Goal: Task Accomplishment & Management: Manage account settings

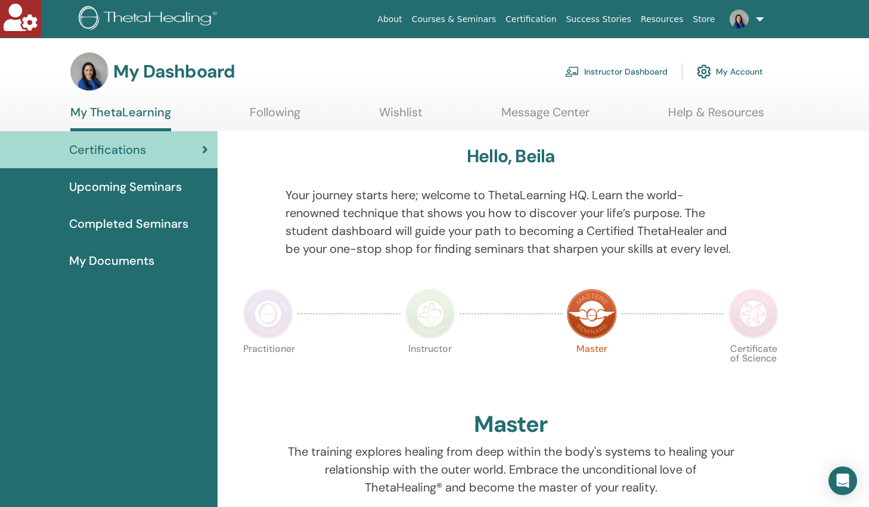
click at [615, 72] on link "Instructor Dashboard" at bounding box center [616, 71] width 103 height 26
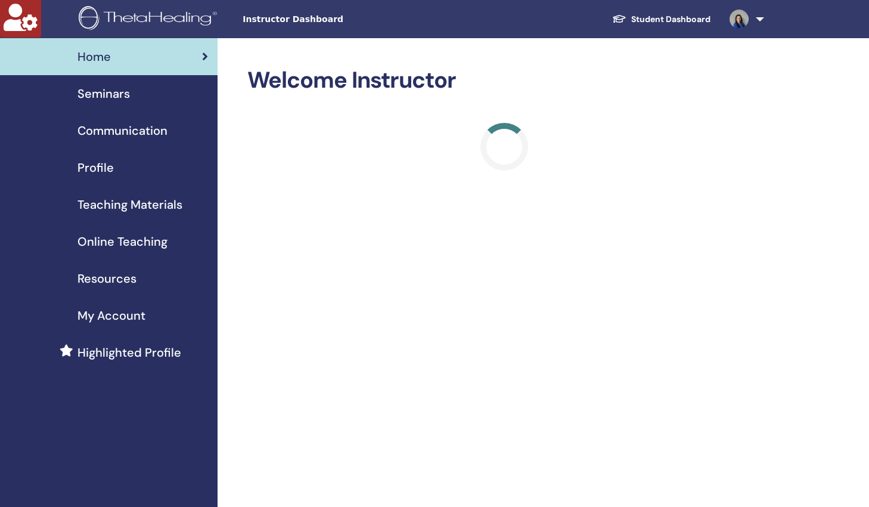
click at [97, 164] on span "Profile" at bounding box center [96, 168] width 36 height 18
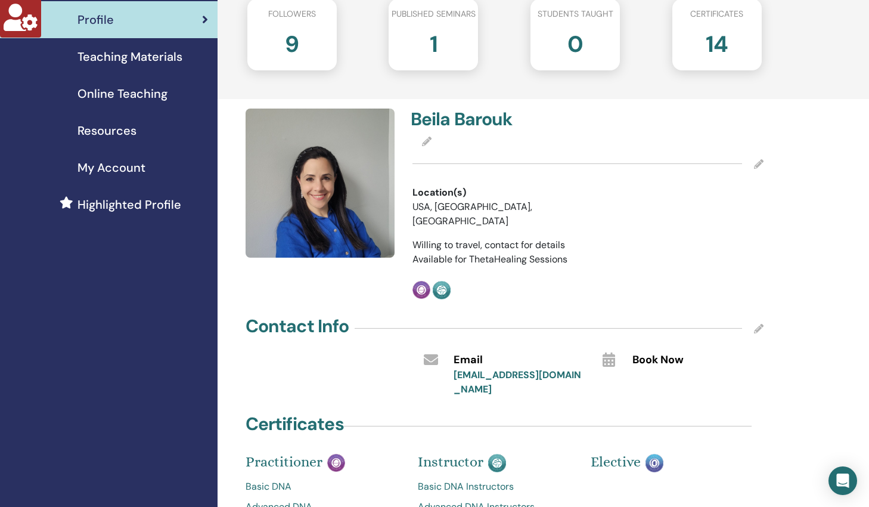
scroll to position [171, 0]
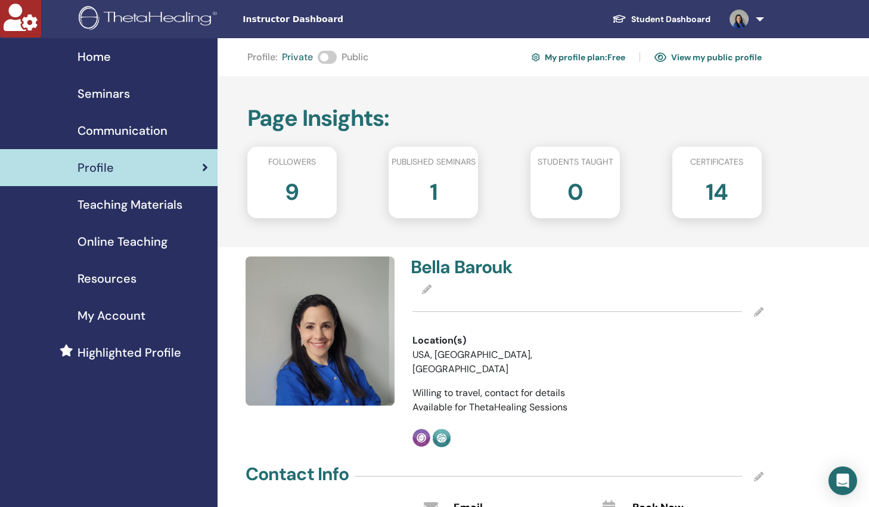
click at [109, 94] on span "Seminars" at bounding box center [104, 94] width 52 height 18
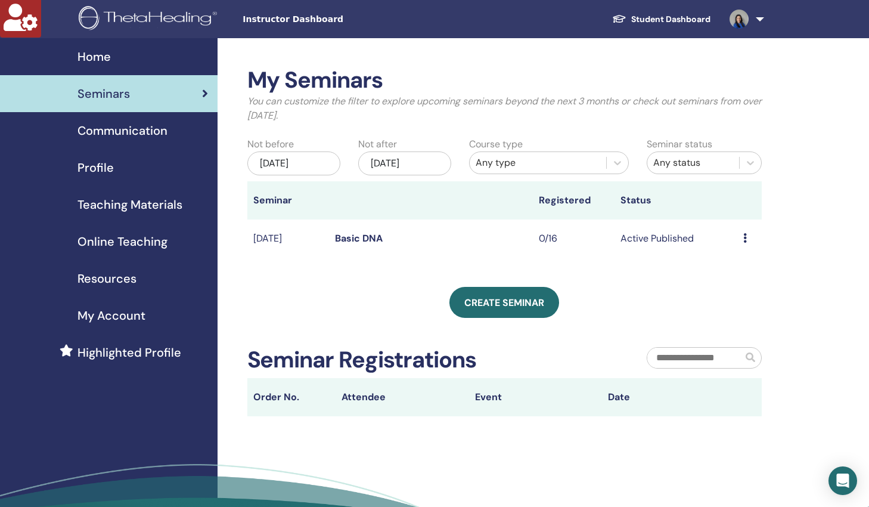
click at [679, 18] on link "Student Dashboard" at bounding box center [661, 19] width 117 height 22
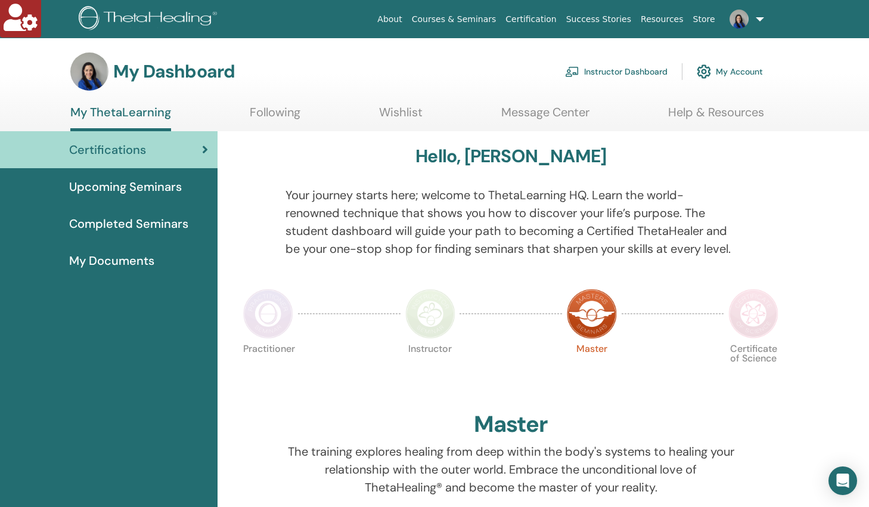
click at [725, 68] on link "My Account" at bounding box center [730, 71] width 66 height 26
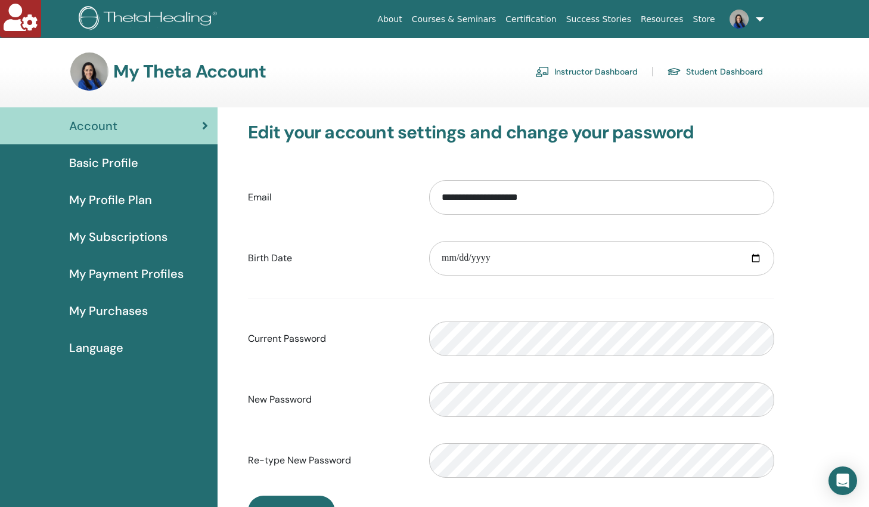
click at [132, 238] on span "My Subscriptions" at bounding box center [118, 237] width 98 height 18
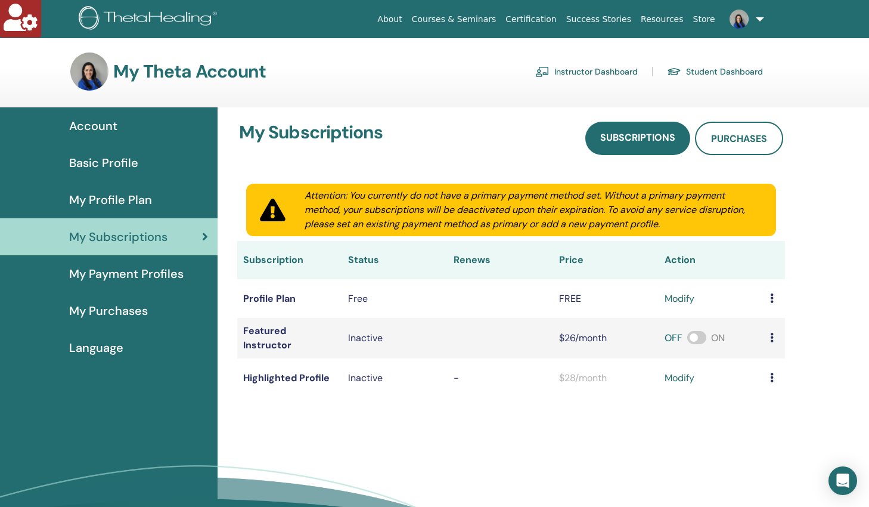
click at [130, 197] on span "My Profile Plan" at bounding box center [110, 200] width 83 height 18
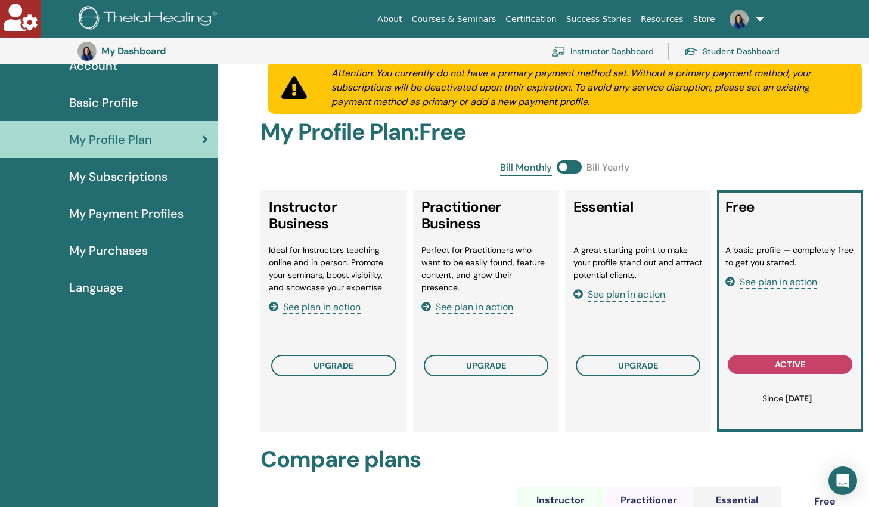
scroll to position [86, 0]
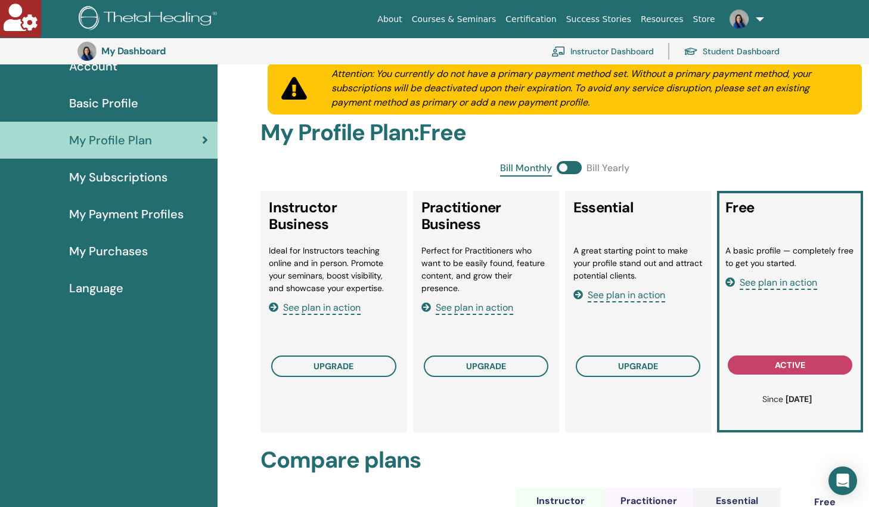
click at [327, 306] on span "See plan in action" at bounding box center [322, 308] width 78 height 14
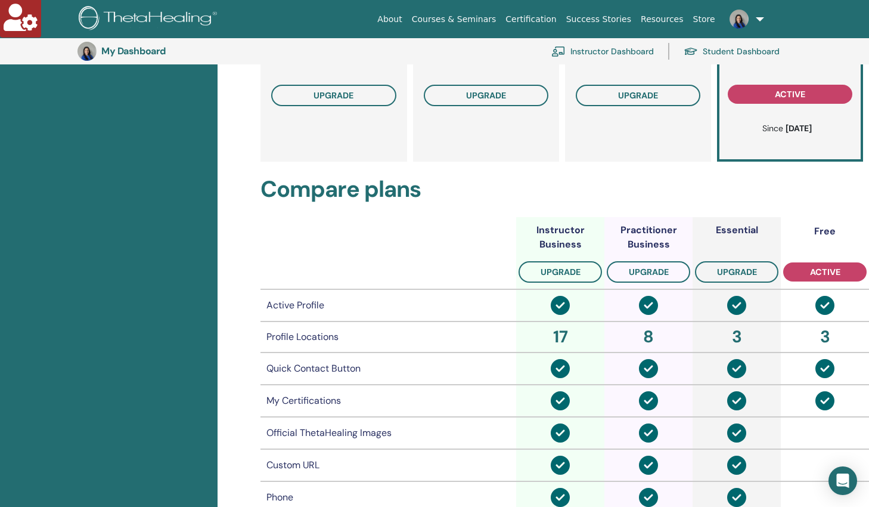
scroll to position [0, 0]
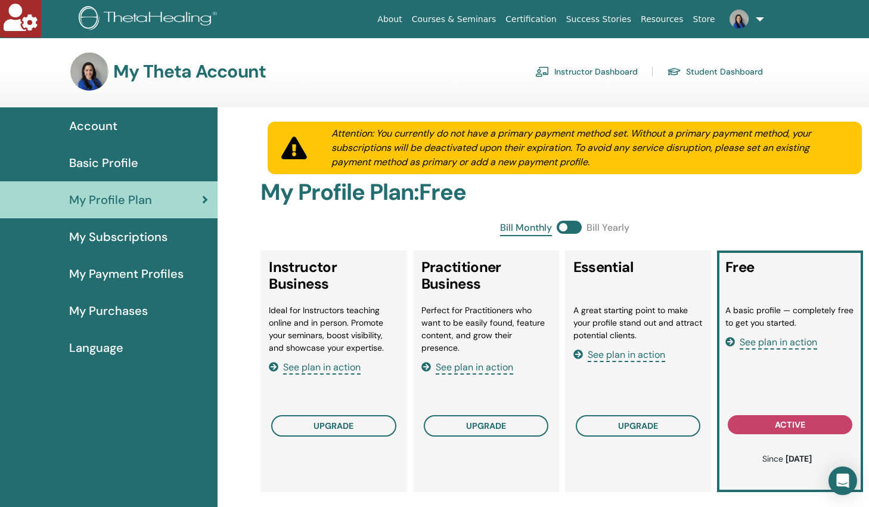
click at [103, 166] on span "Basic Profile" at bounding box center [103, 163] width 69 height 18
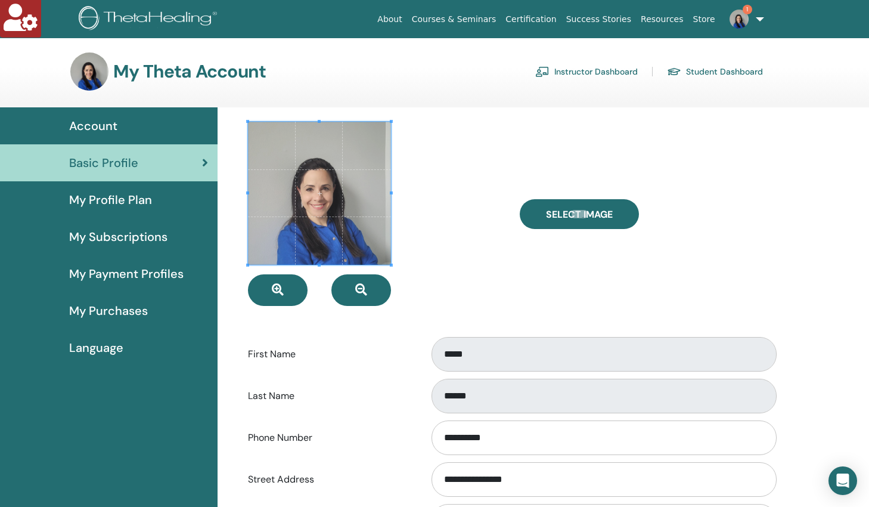
click at [105, 122] on span "Account" at bounding box center [93, 126] width 48 height 18
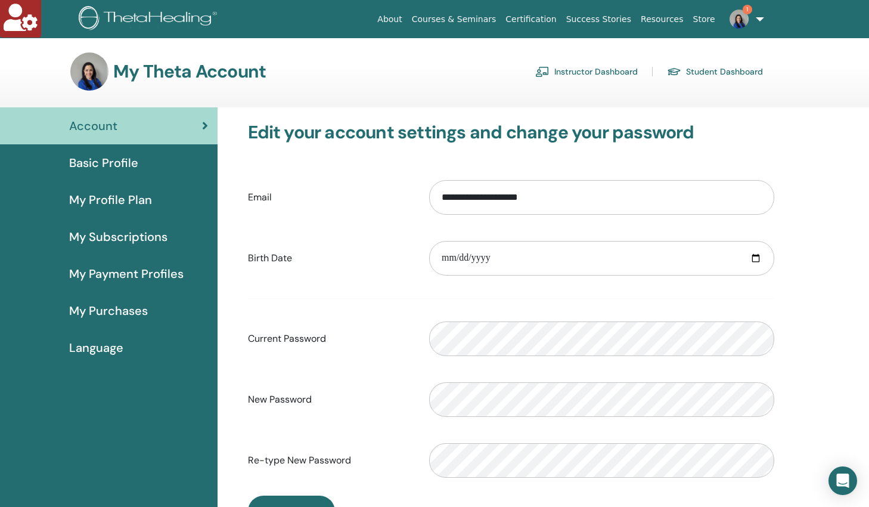
click at [588, 72] on link "Instructor Dashboard" at bounding box center [586, 71] width 103 height 19
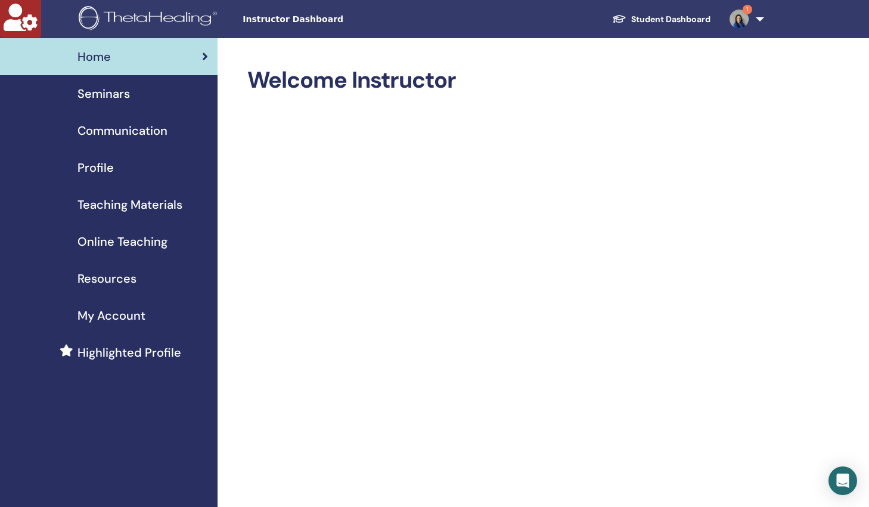
click at [94, 168] on span "Profile" at bounding box center [96, 168] width 36 height 18
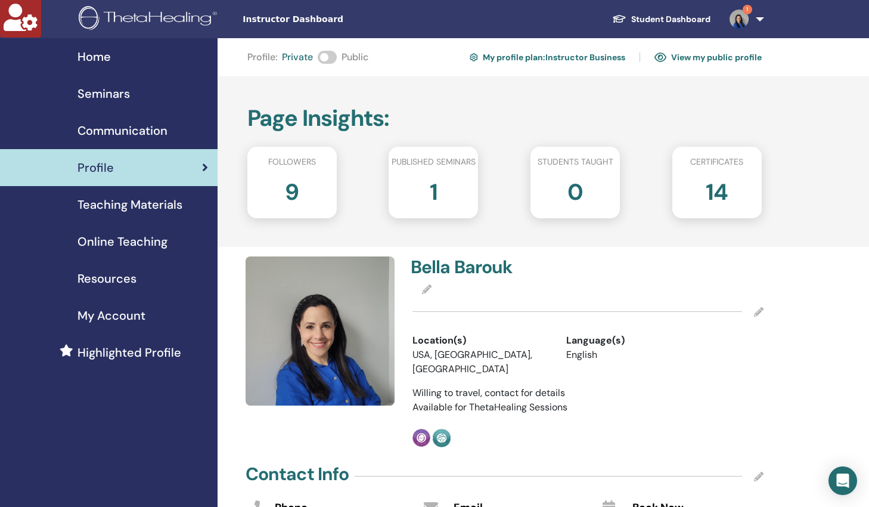
click at [332, 59] on span at bounding box center [327, 57] width 19 height 13
click at [91, 95] on span "Seminars" at bounding box center [104, 94] width 52 height 18
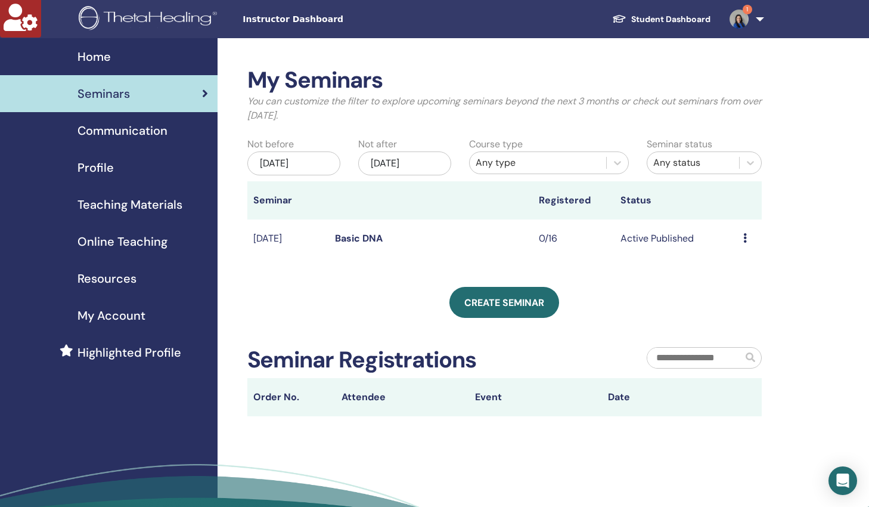
click at [354, 238] on link "Basic DNA" at bounding box center [359, 238] width 48 height 13
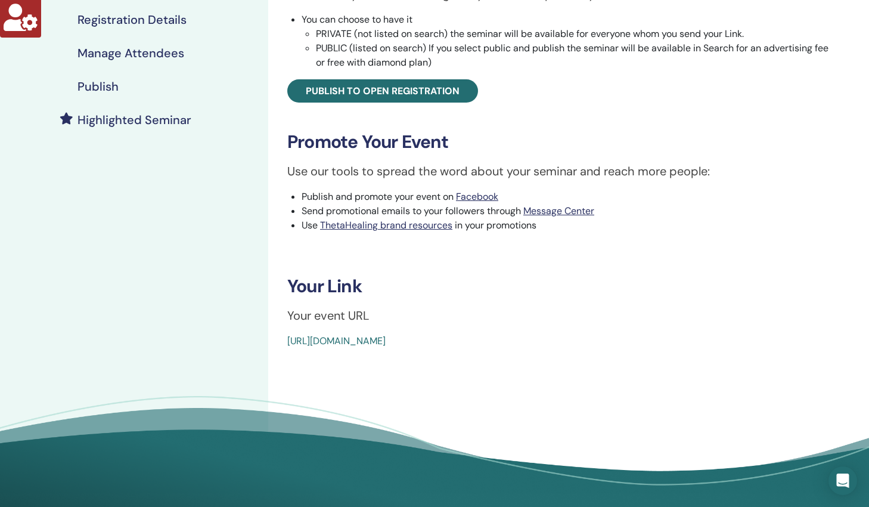
scroll to position [238, 0]
